Goal: Navigation & Orientation: Find specific page/section

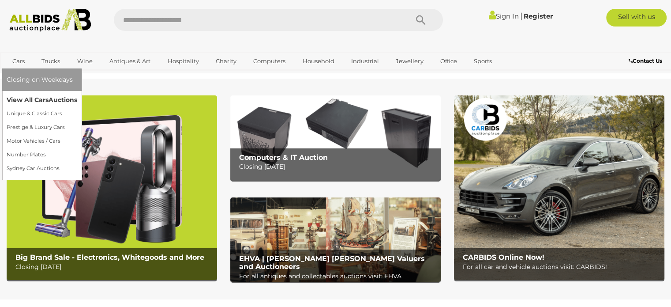
click at [30, 98] on link "View All Cars Auctions" at bounding box center [42, 100] width 71 height 14
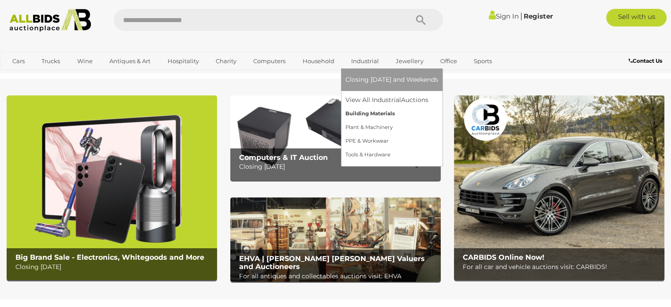
click at [382, 114] on link "Building Materials" at bounding box center [392, 114] width 93 height 14
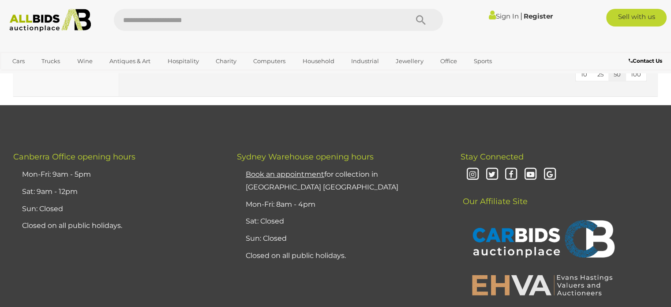
scroll to position [7020, 0]
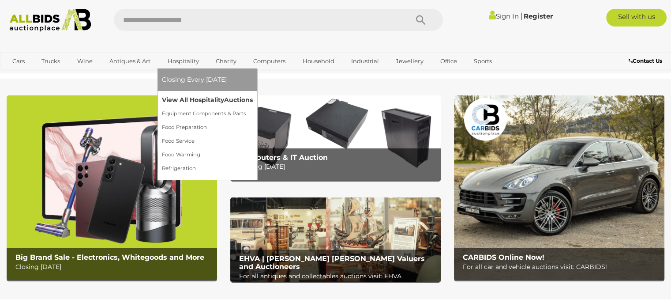
click at [185, 98] on link "View All Hospitality Auctions" at bounding box center [207, 100] width 91 height 14
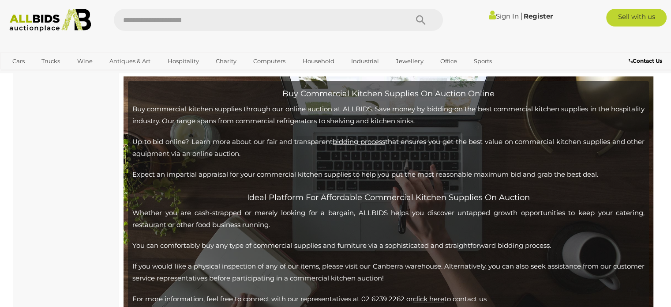
scroll to position [3576, 0]
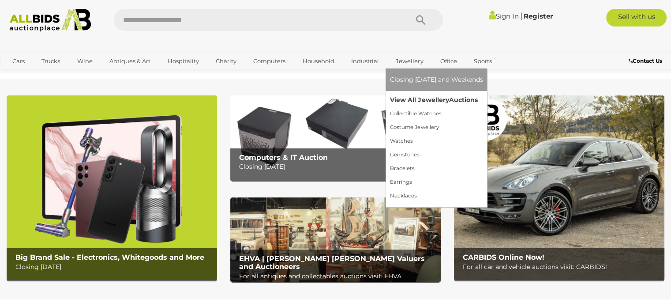
click at [411, 100] on link "View All Jewellery Auctions" at bounding box center [436, 100] width 93 height 14
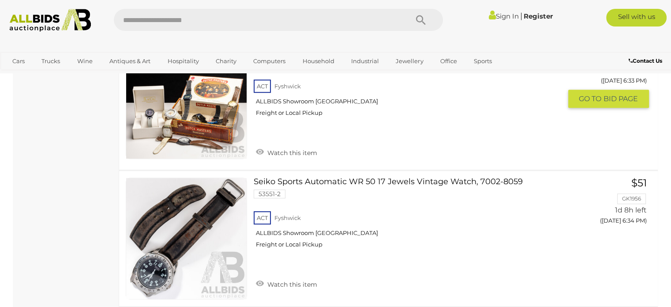
scroll to position [706, 0]
